Goal: Task Accomplishment & Management: Manage account settings

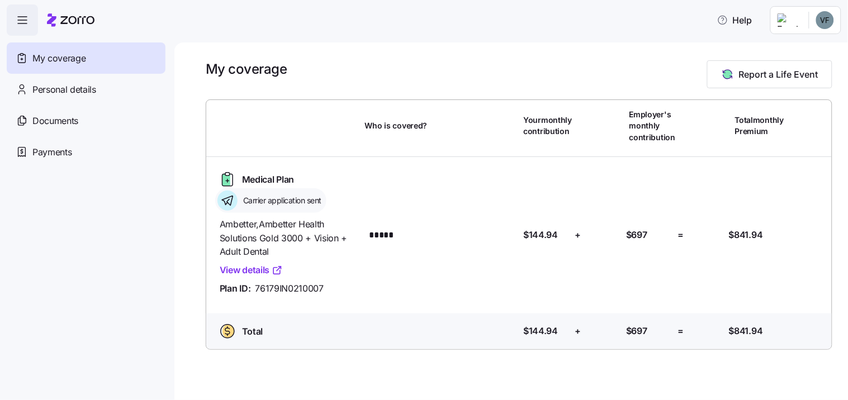
click at [21, 20] on icon "button" at bounding box center [22, 19] width 13 height 13
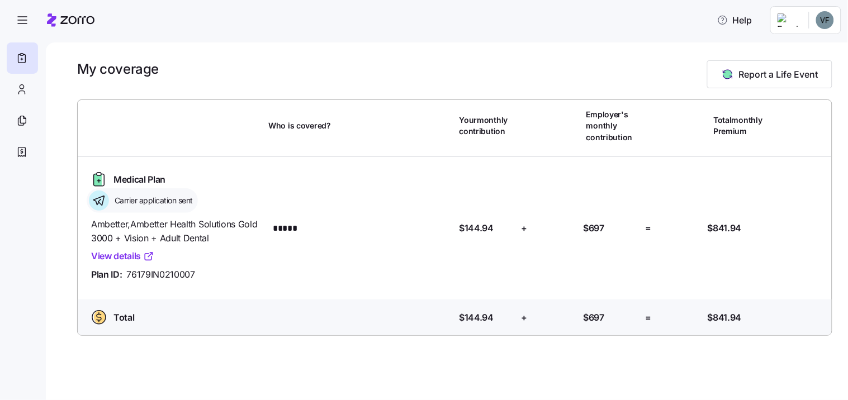
click at [823, 18] on html "Help My coverage Report a Life Event Who is covered? Your monthly contribution …" at bounding box center [424, 196] width 848 height 393
click at [795, 68] on div "Log out" at bounding box center [796, 68] width 44 height 12
